Goal: Transaction & Acquisition: Obtain resource

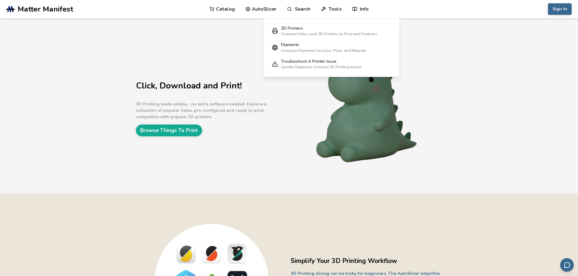
click at [226, 8] on link "Catalog" at bounding box center [221, 9] width 25 height 18
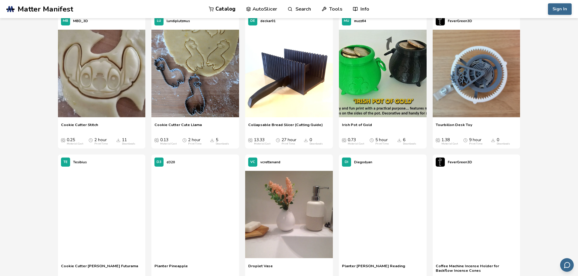
scroll to position [13804, 0]
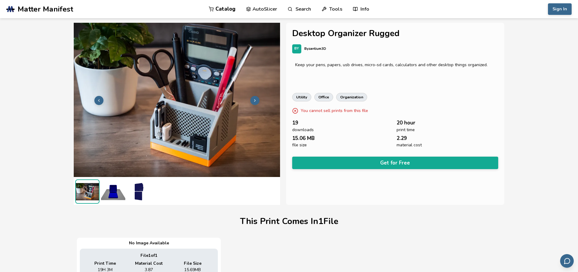
click at [138, 192] on img at bounding box center [139, 191] width 24 height 24
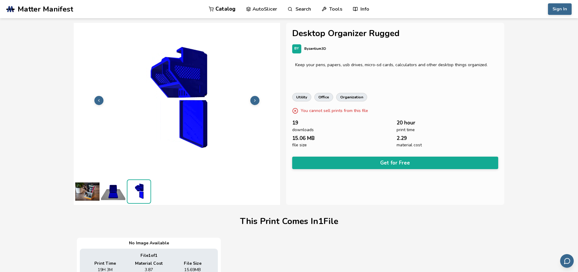
click at [110, 190] on img at bounding box center [113, 191] width 24 height 24
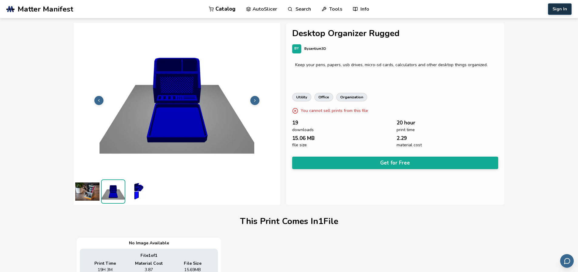
click at [560, 10] on button "Sign In" at bounding box center [560, 9] width 24 height 12
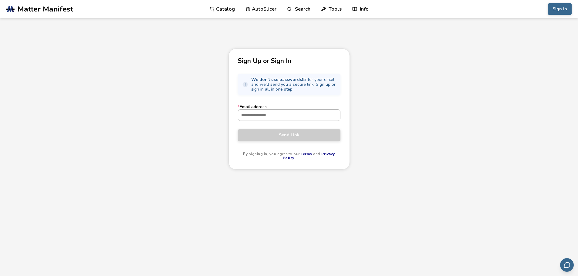
click at [277, 115] on input "* Email address" at bounding box center [289, 115] width 102 height 11
type input "**********"
click at [238, 130] on button "Send Link" at bounding box center [289, 136] width 103 height 12
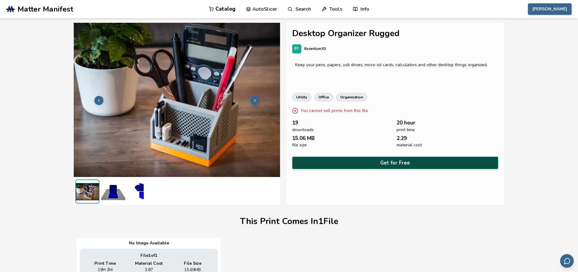
click at [396, 161] on button "Get for Free" at bounding box center [395, 163] width 206 height 12
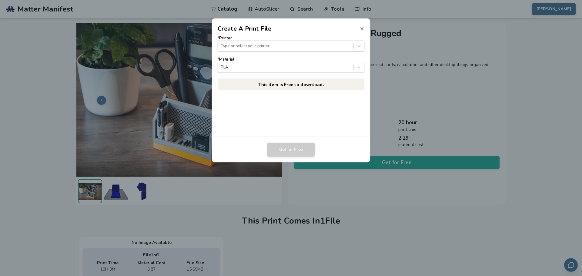
click at [254, 49] on div "Type or select your printer..." at bounding box center [286, 46] width 136 height 8
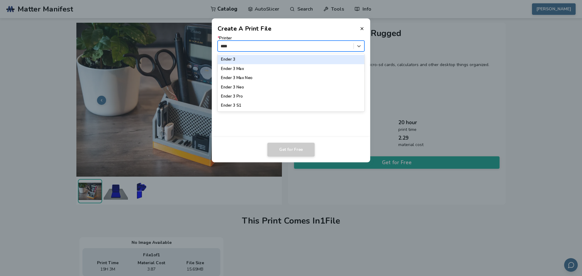
type input "*****"
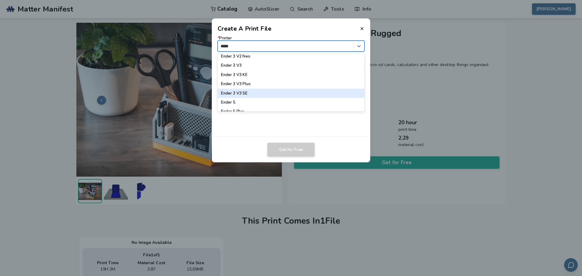
click at [248, 94] on div "Ender 3 V3 SE" at bounding box center [291, 93] width 147 height 9
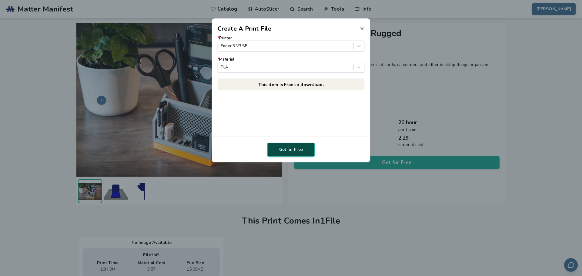
click at [292, 152] on button "Get for Free" at bounding box center [291, 150] width 47 height 14
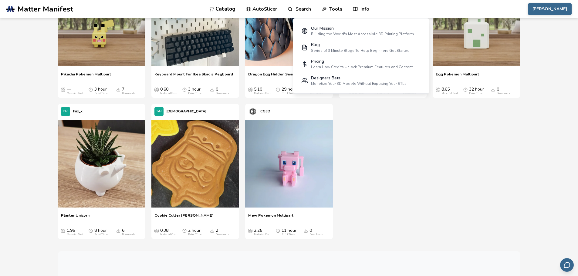
scroll to position [16759, 0]
